Goal: Find specific page/section: Find specific page/section

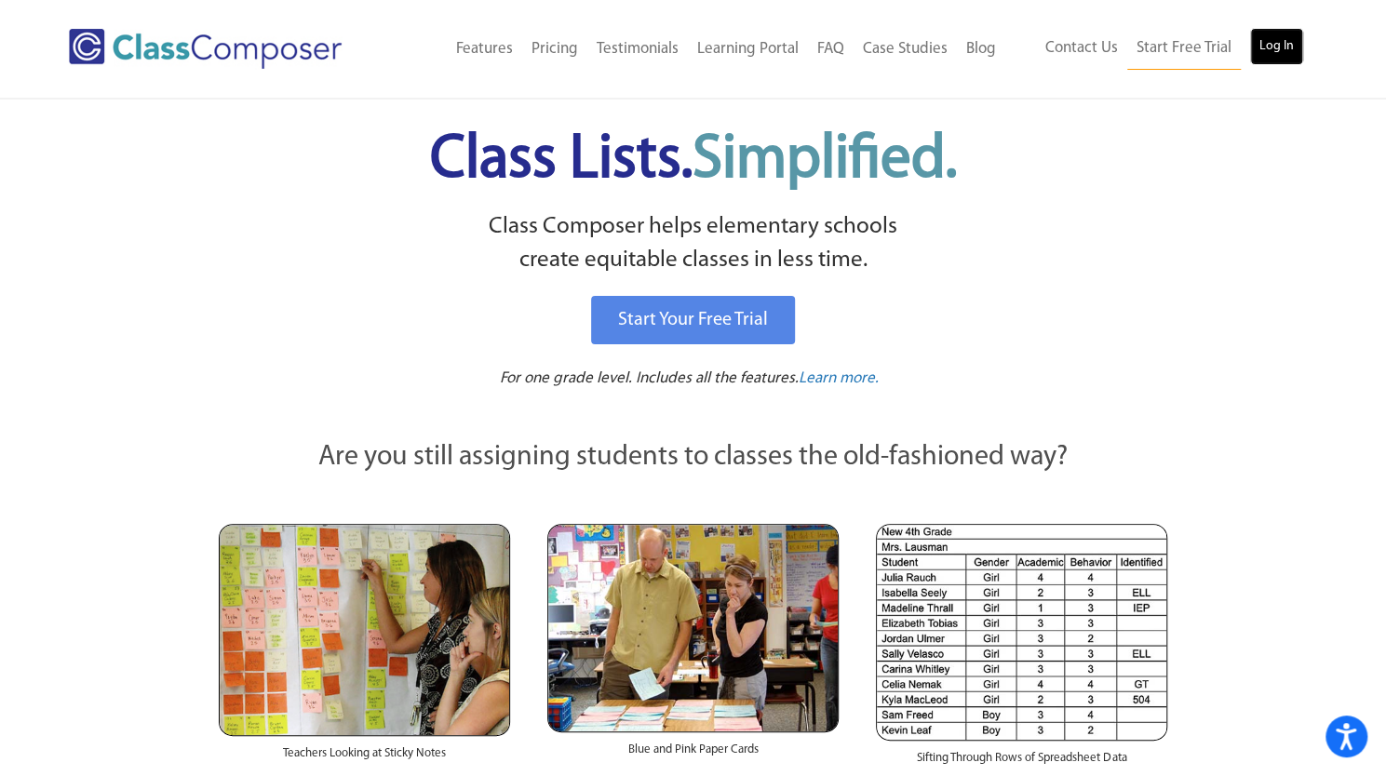
click at [1254, 47] on link "Log In" at bounding box center [1276, 46] width 53 height 37
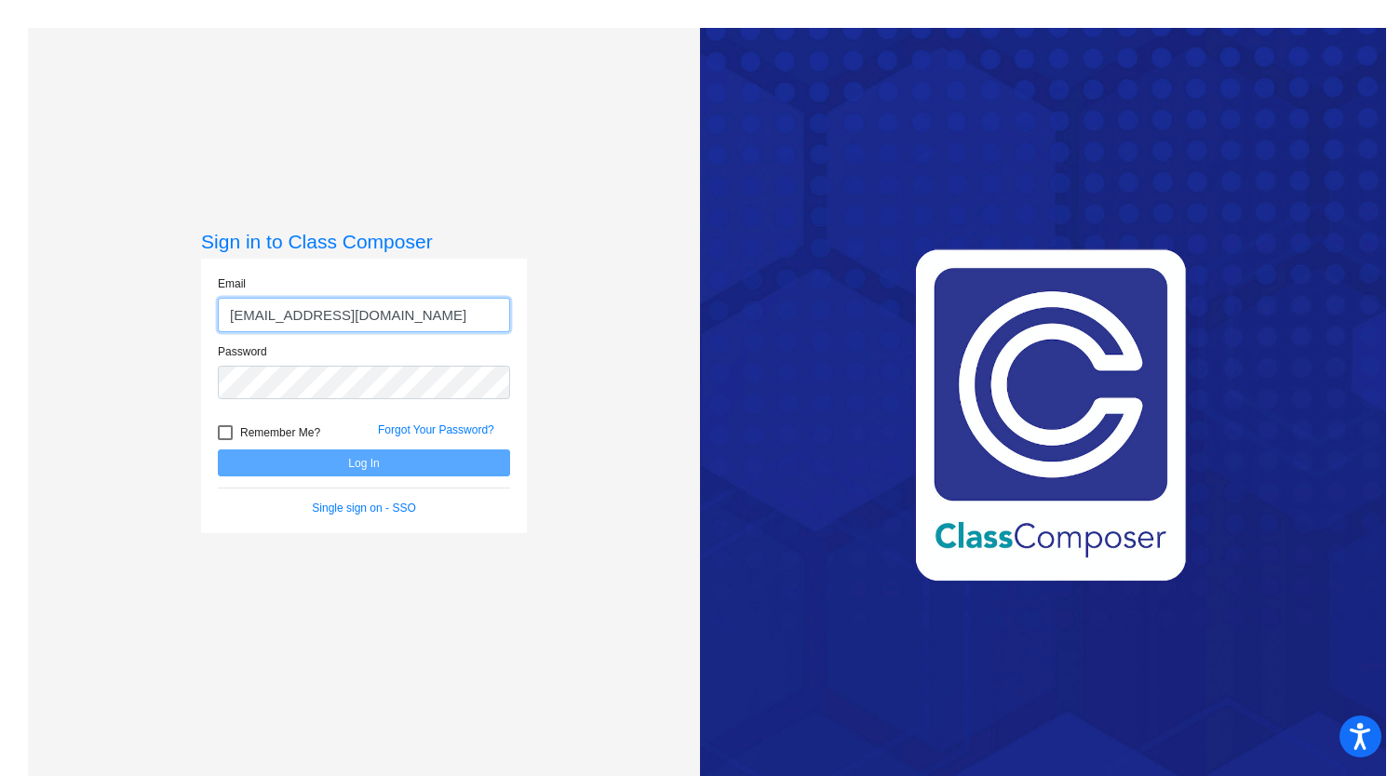
type input "[EMAIL_ADDRESS][DOMAIN_NAME]"
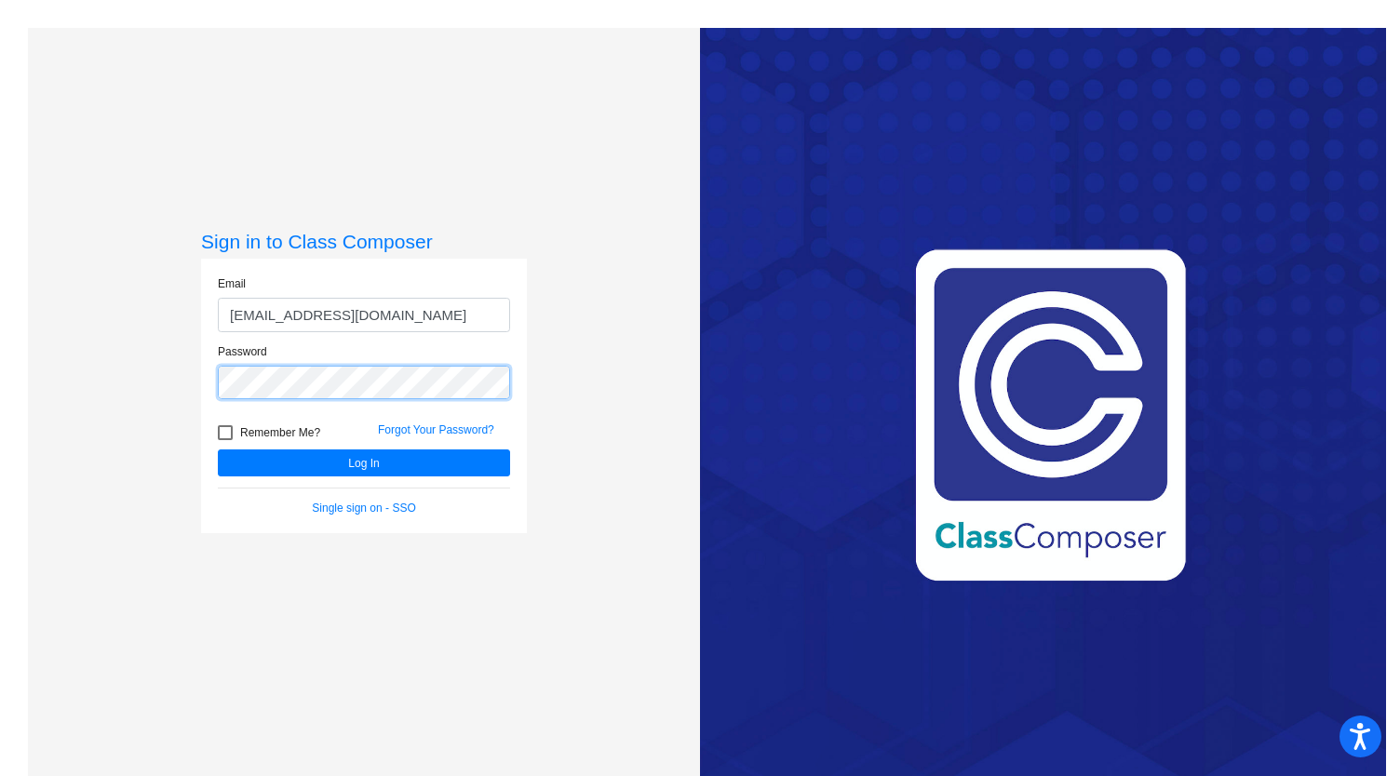
click at [218, 450] on button "Log In" at bounding box center [364, 463] width 292 height 27
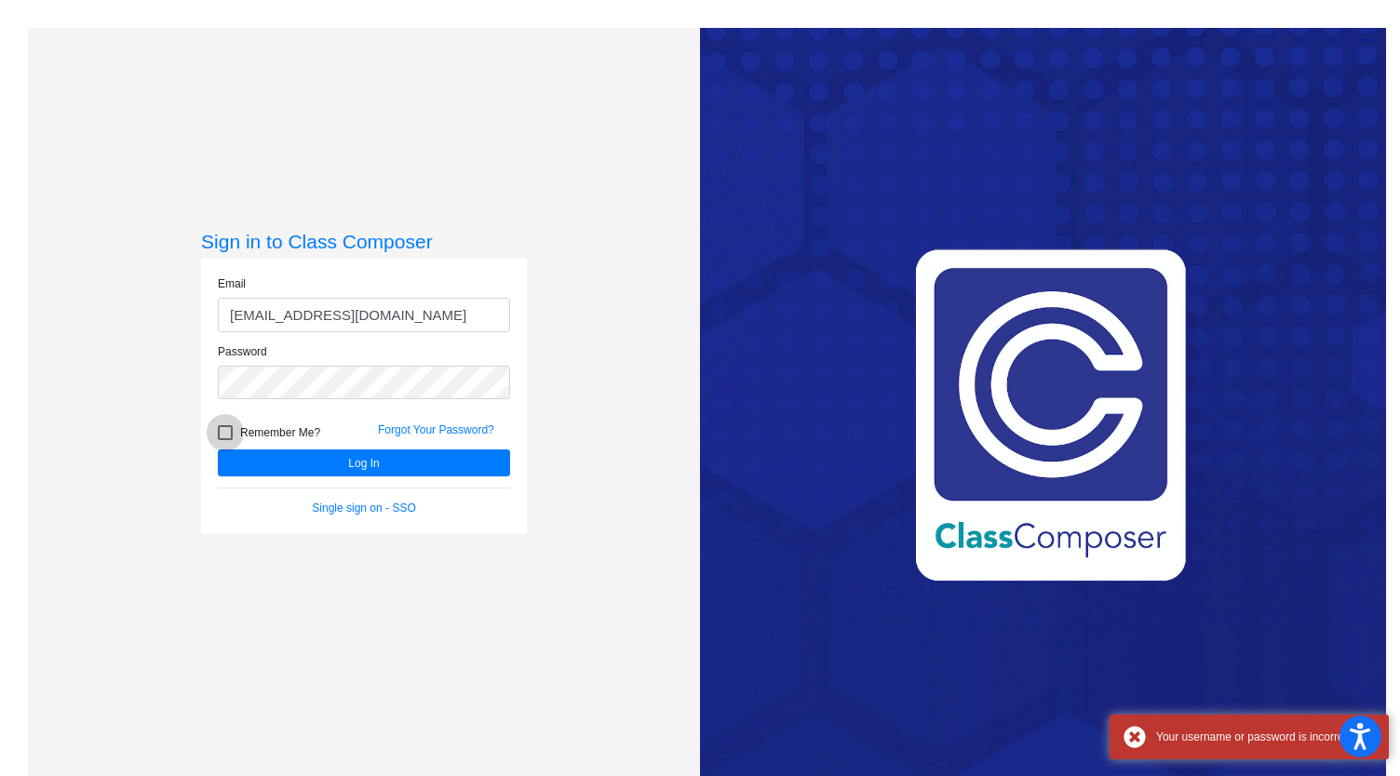
click at [231, 425] on label "Remember Me?" at bounding box center [269, 433] width 102 height 22
click at [225, 440] on input "Remember Me?" at bounding box center [224, 440] width 1 height 1
checkbox input "true"
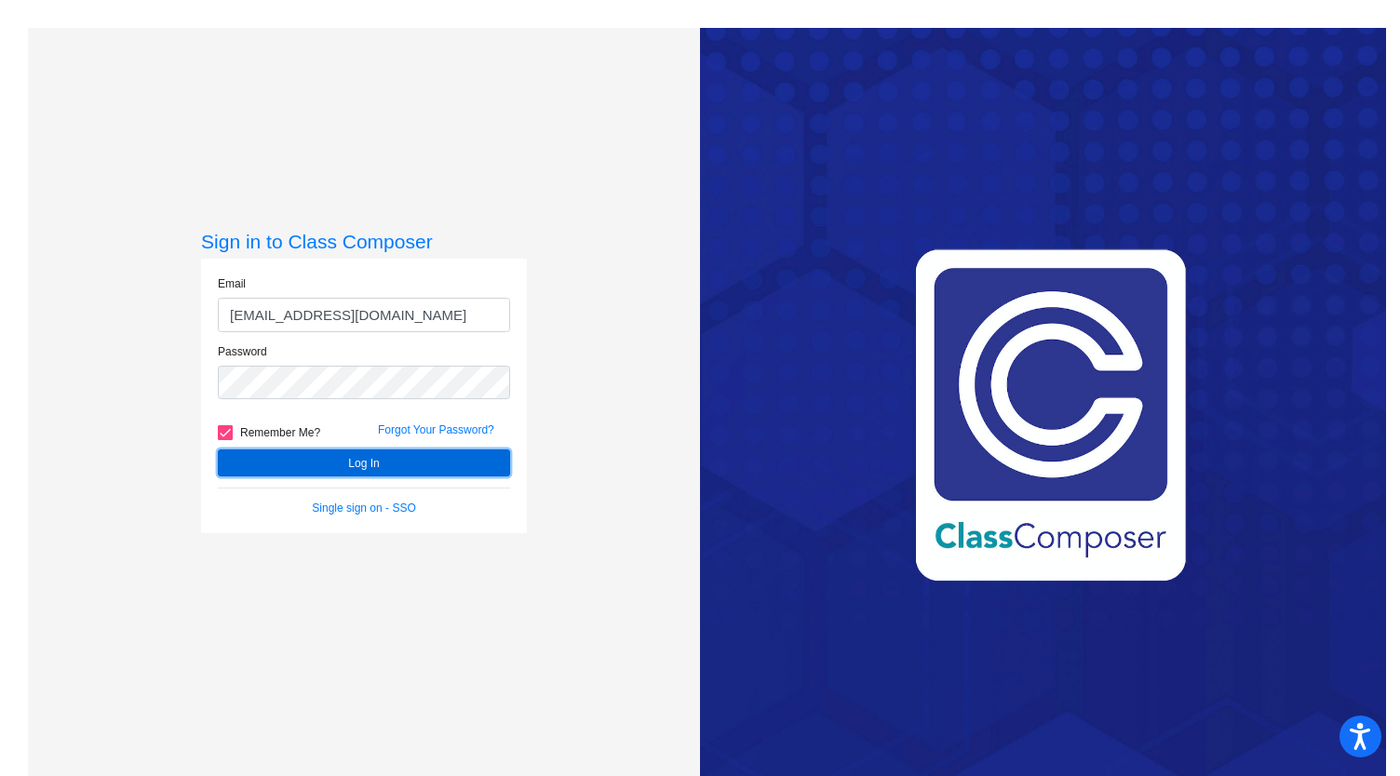
click at [237, 471] on button "Log In" at bounding box center [364, 463] width 292 height 27
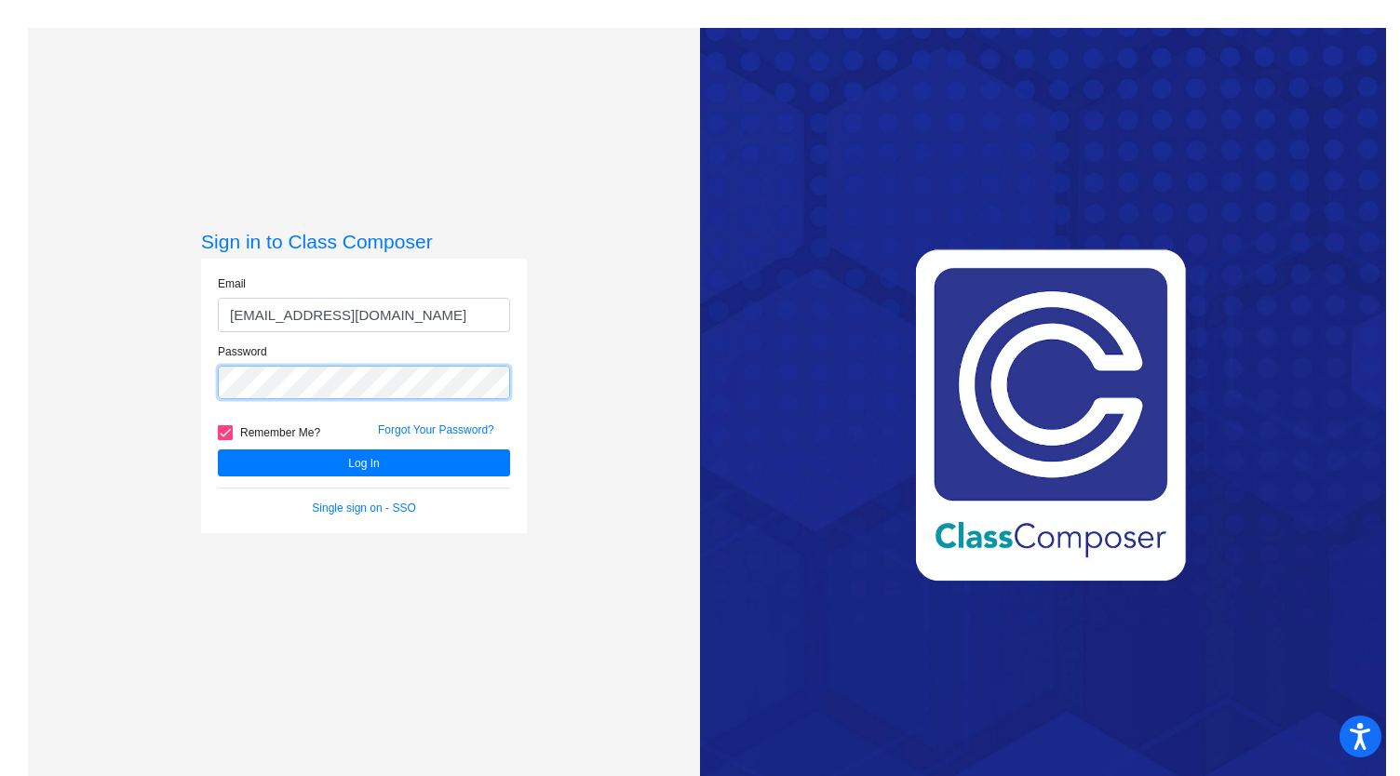
click at [201, 379] on div "Email cruvalcaba@sbusd.org Password Remember Me? Forgot Your Password? Log In S…" at bounding box center [364, 396] width 326 height 275
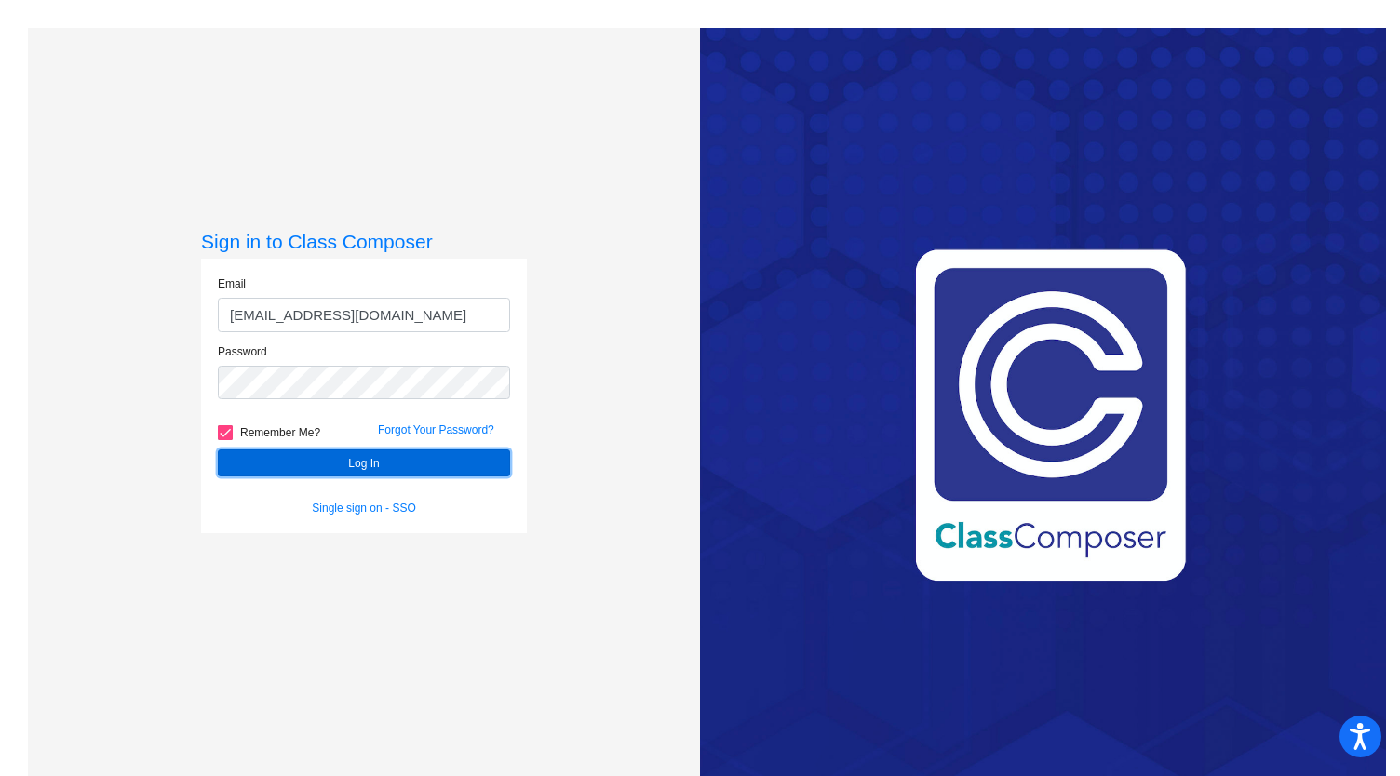
click at [244, 469] on button "Log In" at bounding box center [364, 463] width 292 height 27
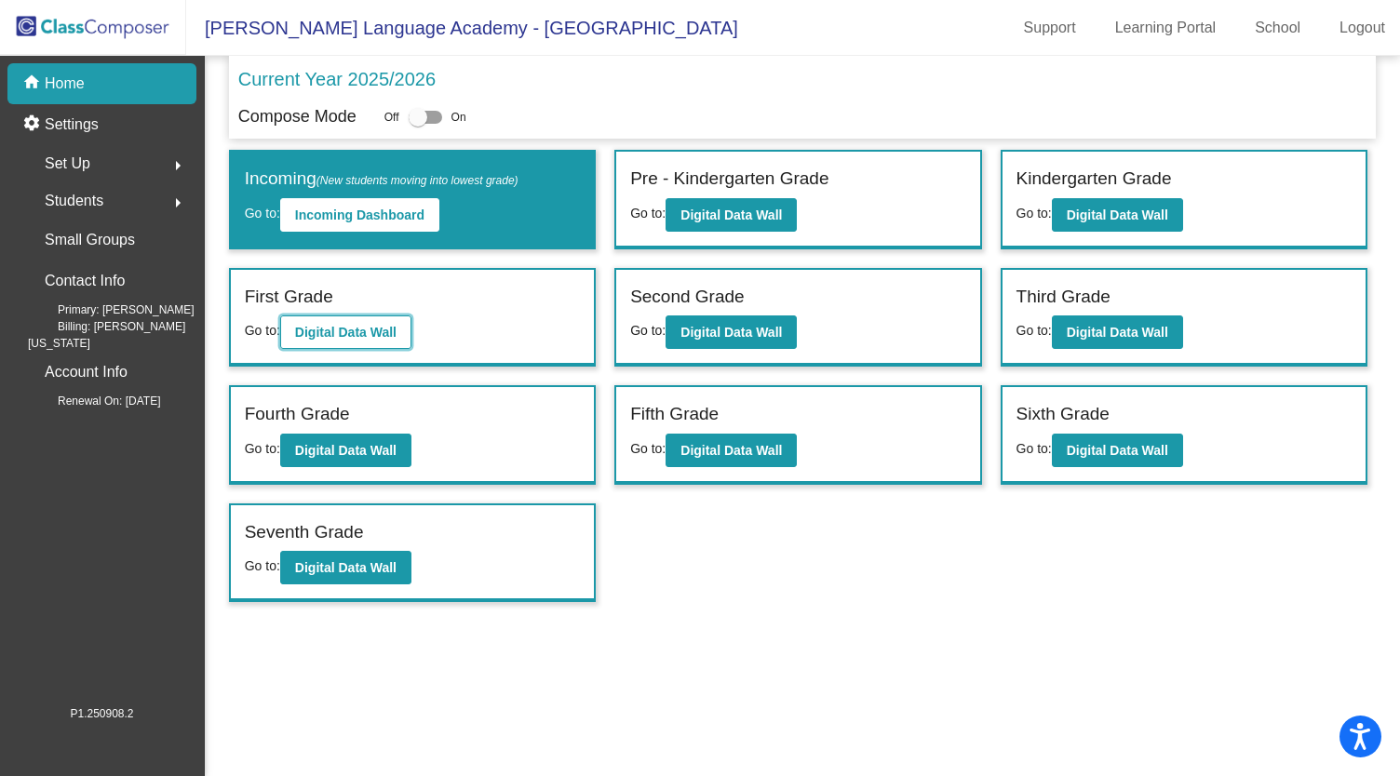
click at [333, 333] on b "Digital Data Wall" at bounding box center [345, 332] width 101 height 15
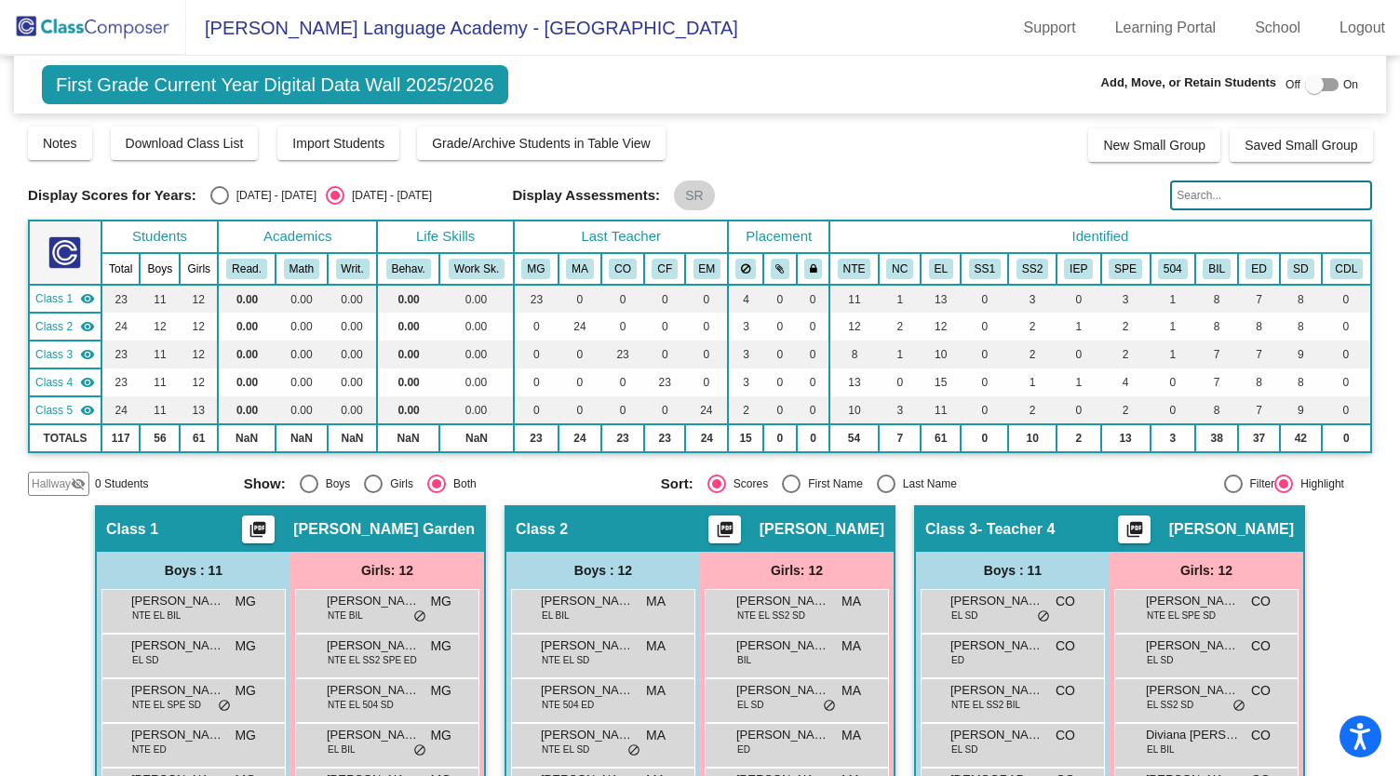
click at [1191, 204] on input "text" at bounding box center [1271, 196] width 202 height 30
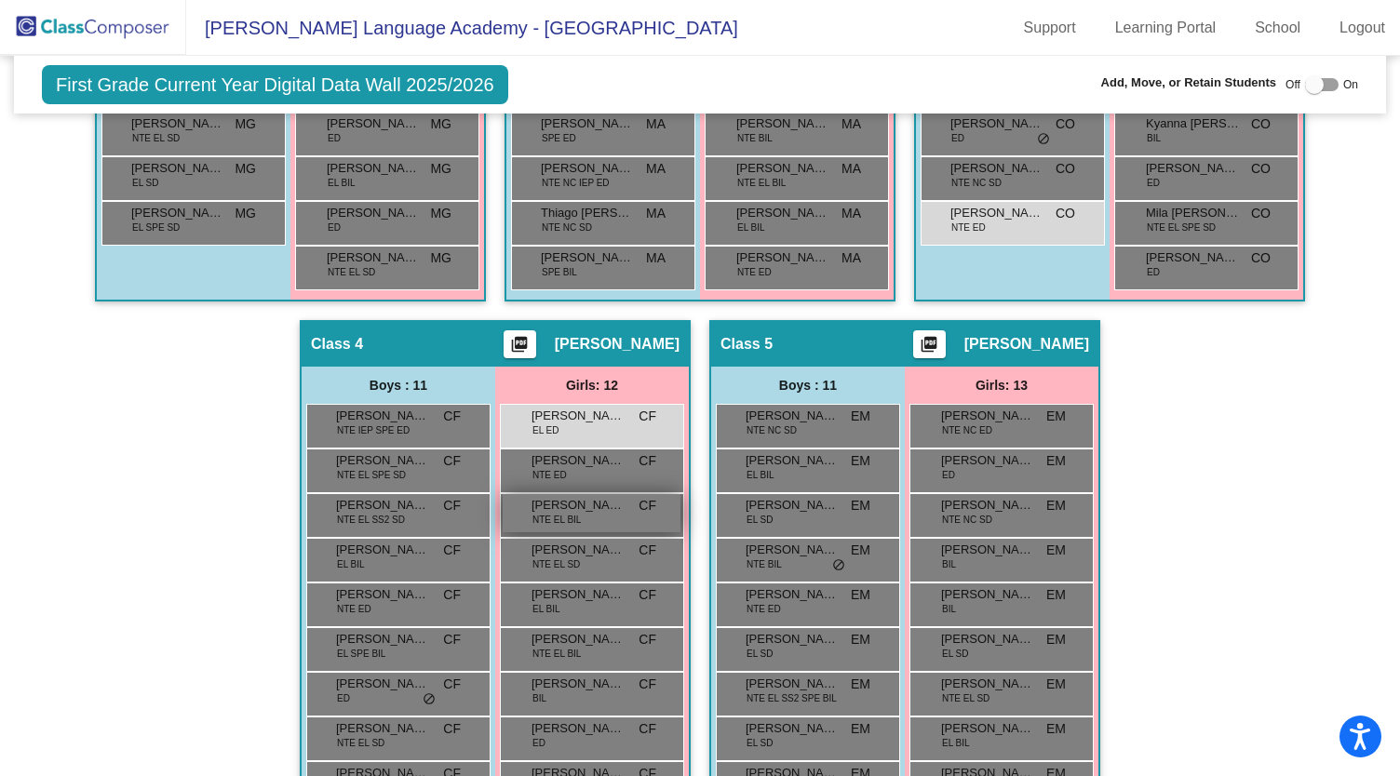
scroll to position [838, 0]
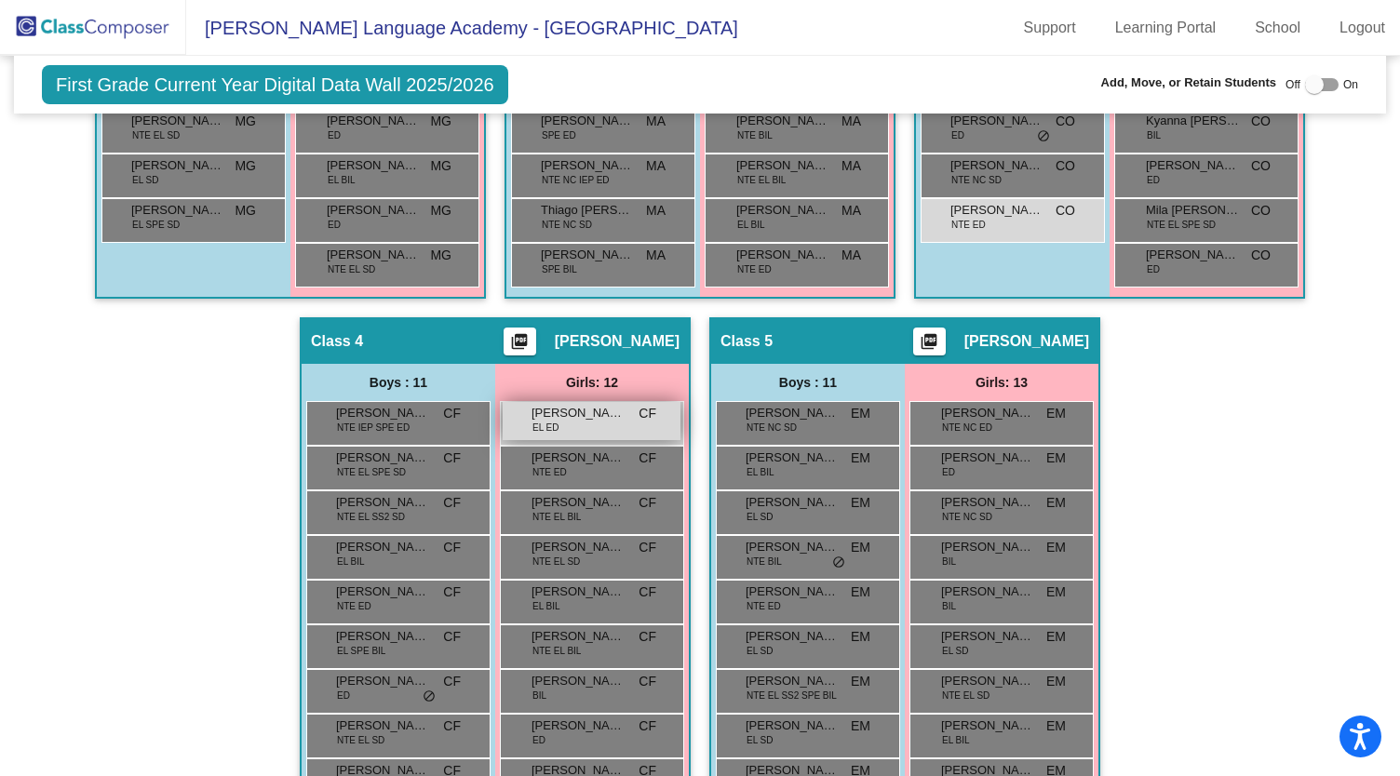
type input "abi"
click at [536, 435] on div "Abigail Rodriguez EL ED CF lock do_not_disturb_alt" at bounding box center [592, 421] width 178 height 38
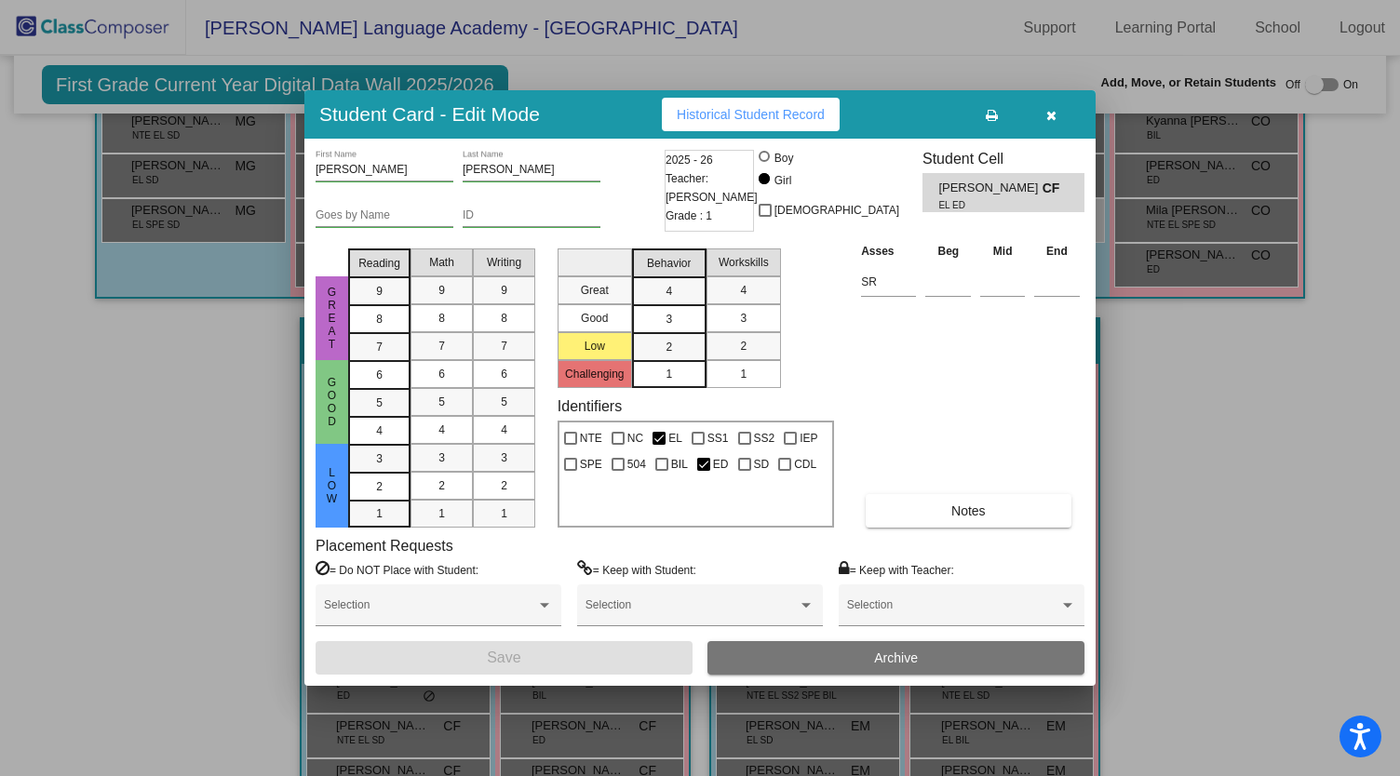
click at [1057, 113] on button "button" at bounding box center [1051, 115] width 60 height 34
